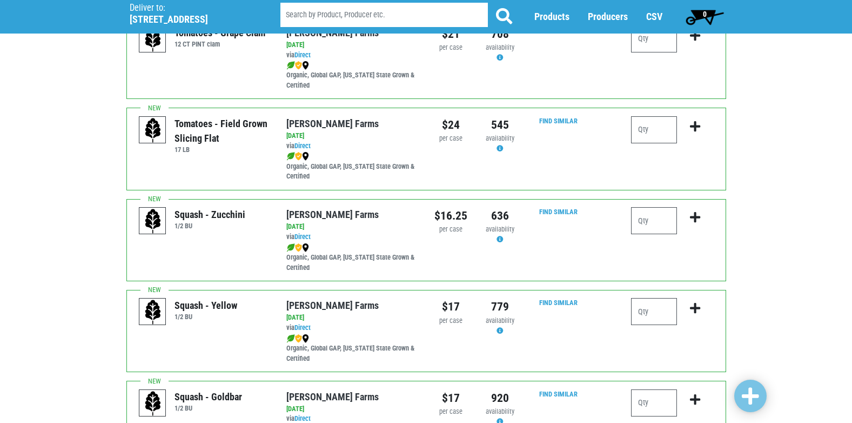
scroll to position [757, 0]
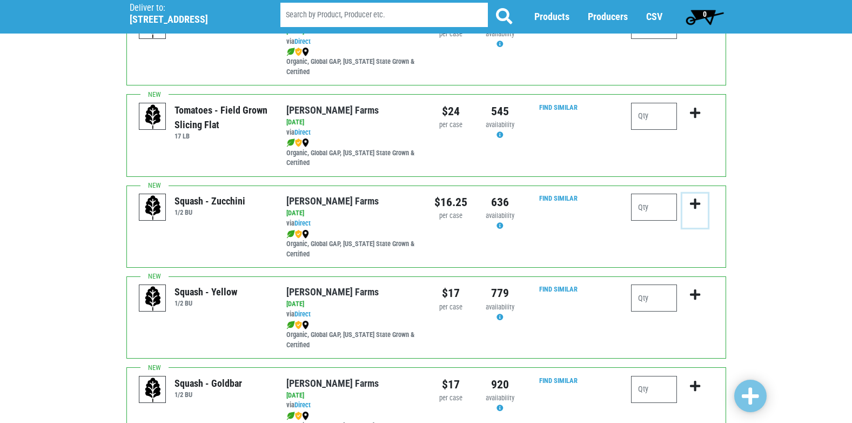
click at [685, 212] on button "submit" at bounding box center [695, 210] width 25 height 34
click at [659, 204] on input "number" at bounding box center [654, 206] width 46 height 27
type input "2"
click at [697, 204] on icon "submit" at bounding box center [695, 204] width 10 height 12
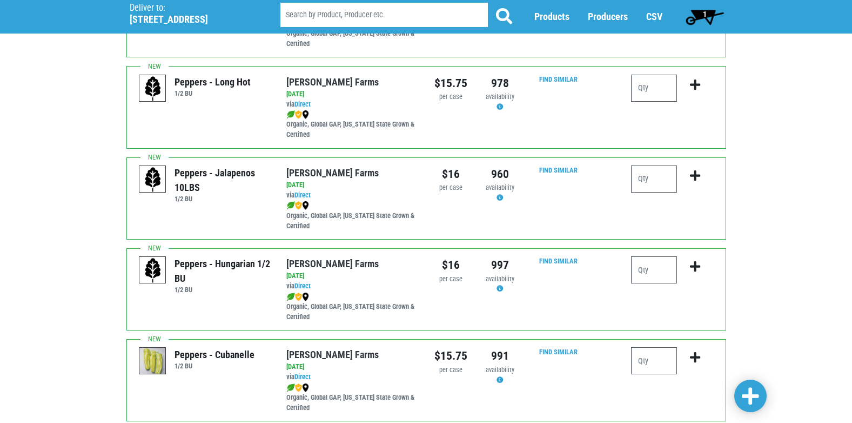
scroll to position [1513, 0]
click at [650, 174] on input "number" at bounding box center [654, 177] width 46 height 27
click at [351, 323] on div "Peppers - Hungarian 1/2 BU 1/2 BU Reeves Farms via Direct on 2025-08-31 1/2 BU …" at bounding box center [426, 288] width 600 height 82
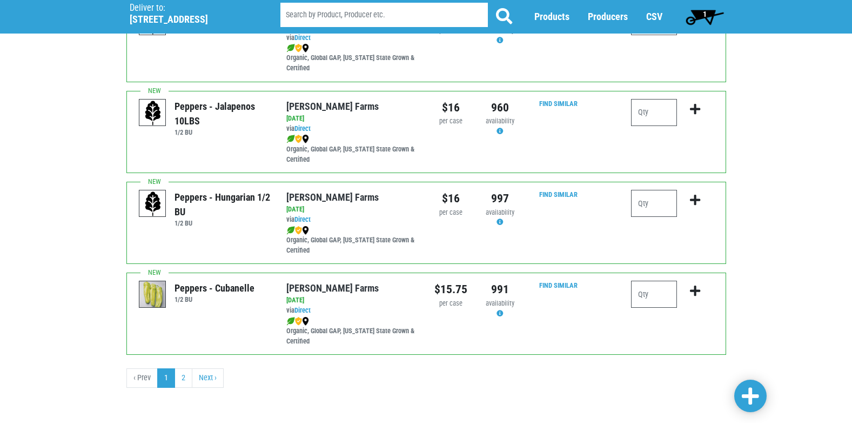
scroll to position [1579, 0]
click at [188, 376] on link "2" at bounding box center [184, 376] width 18 height 19
click at [184, 379] on link "2" at bounding box center [184, 376] width 18 height 19
click at [207, 381] on link "Next ›" at bounding box center [208, 376] width 32 height 19
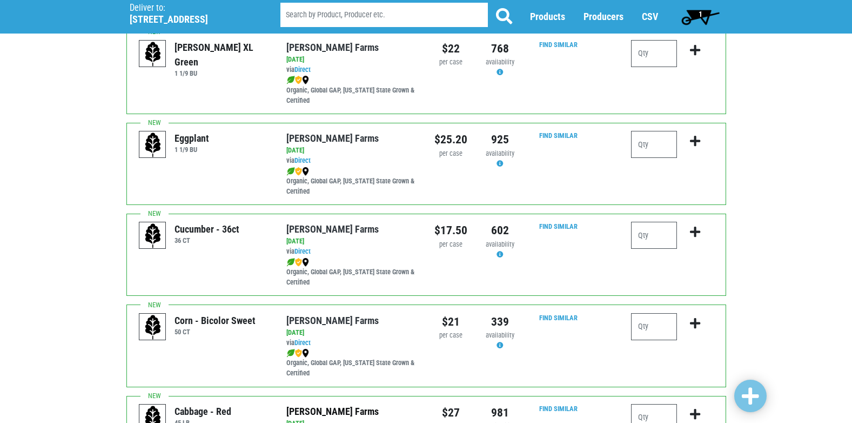
scroll to position [108, 0]
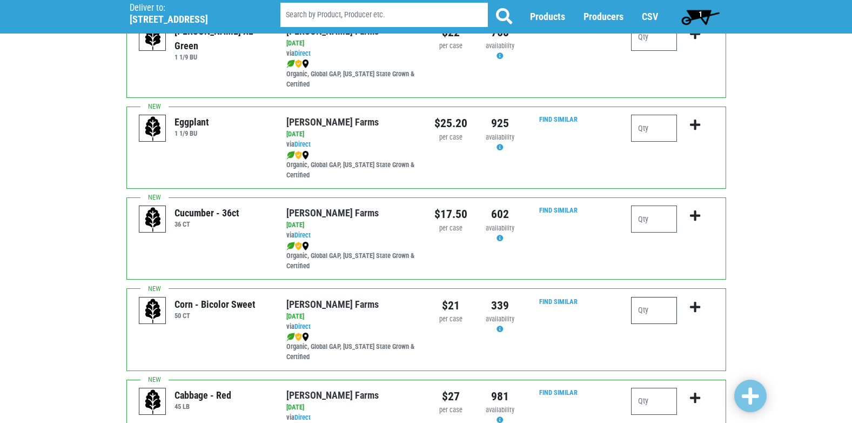
click at [671, 312] on input "number" at bounding box center [654, 310] width 46 height 27
type input "2"
click at [703, 314] on button "submit" at bounding box center [695, 314] width 25 height 34
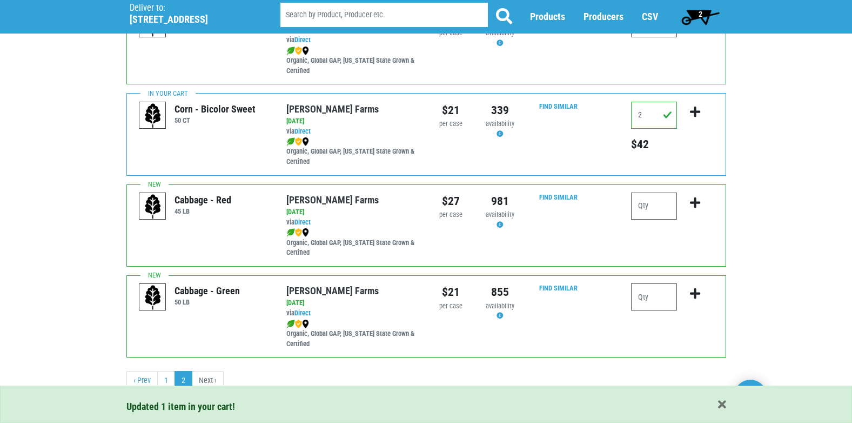
scroll to position [306, 0]
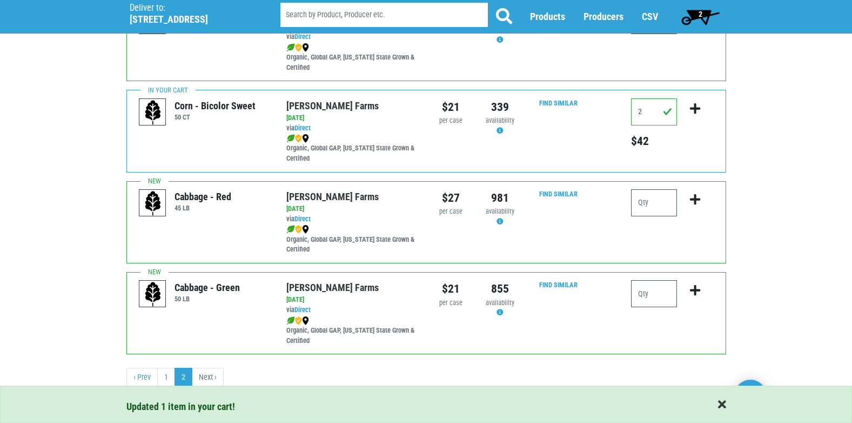
click at [723, 402] on span "button" at bounding box center [722, 405] width 8 height 12
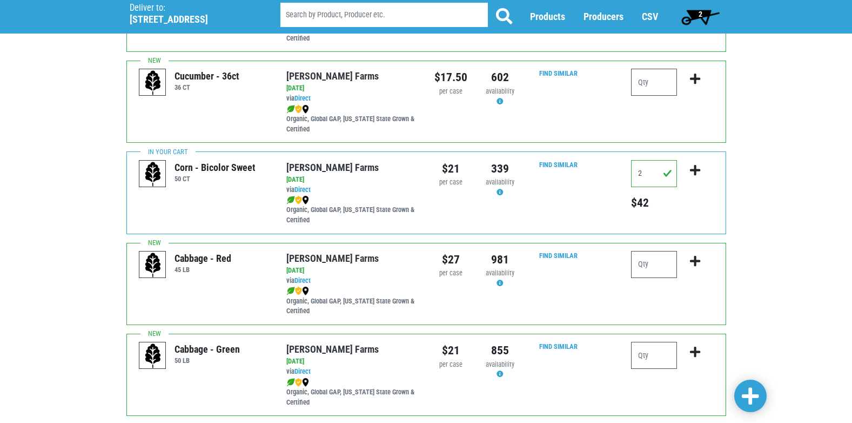
scroll to position [270, 0]
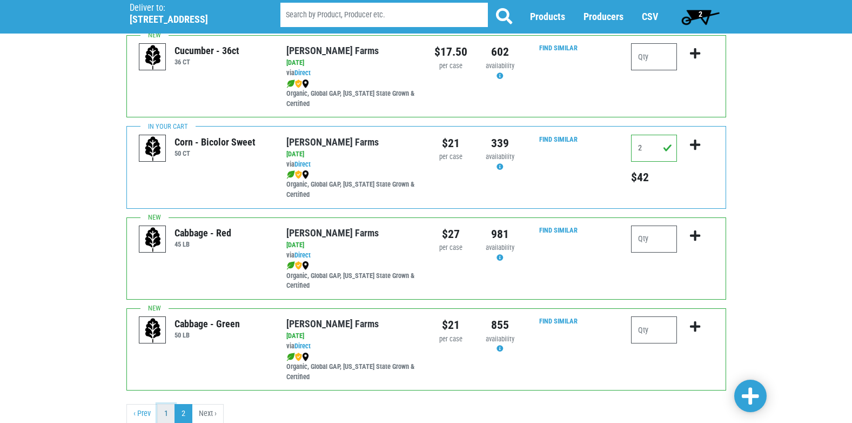
click at [165, 410] on link "1" at bounding box center [166, 413] width 18 height 19
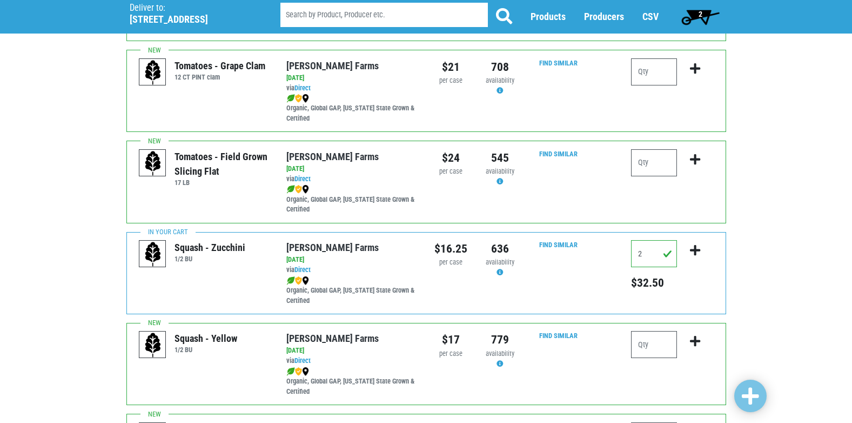
scroll to position [552, 0]
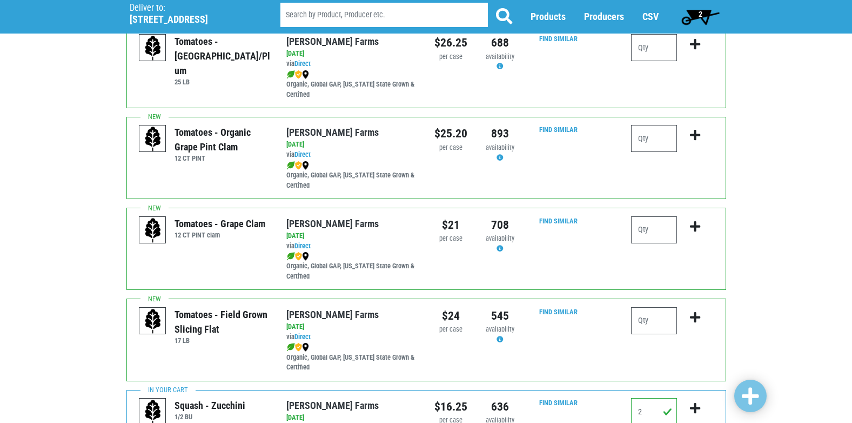
click at [714, 11] on span "2" at bounding box center [701, 17] width 48 height 22
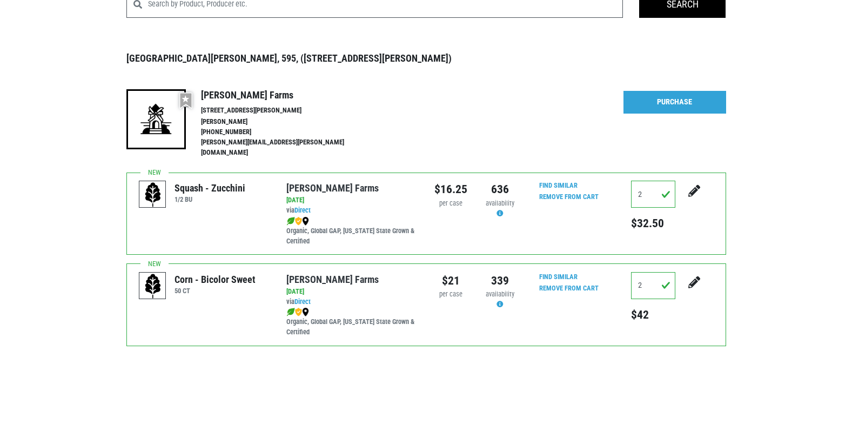
scroll to position [79, 0]
click at [660, 98] on link "Purchase" at bounding box center [675, 101] width 103 height 23
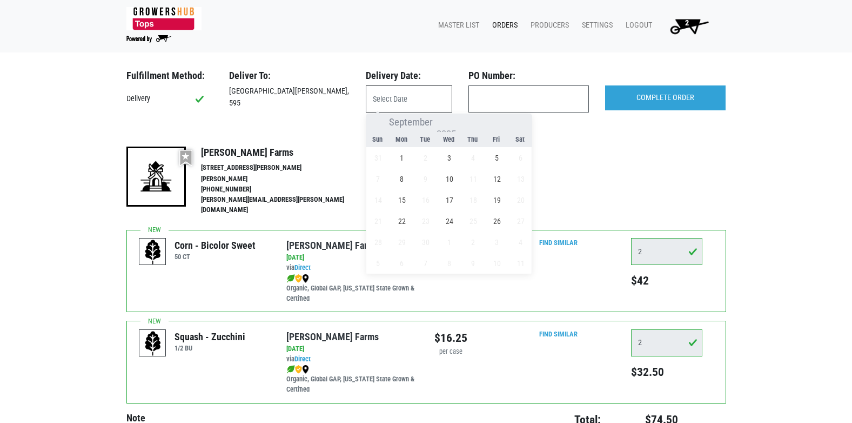
click at [419, 97] on input "text" at bounding box center [409, 98] width 86 height 27
click at [405, 157] on span "1" at bounding box center [401, 157] width 21 height 21
type input "2025-09-01"
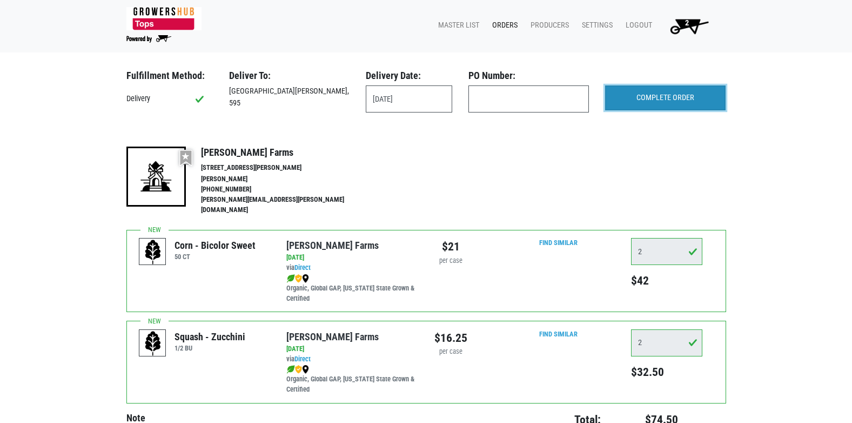
click at [670, 96] on input "COMPLETE ORDER" at bounding box center [665, 97] width 121 height 25
